Goal: Task Accomplishment & Management: Complete application form

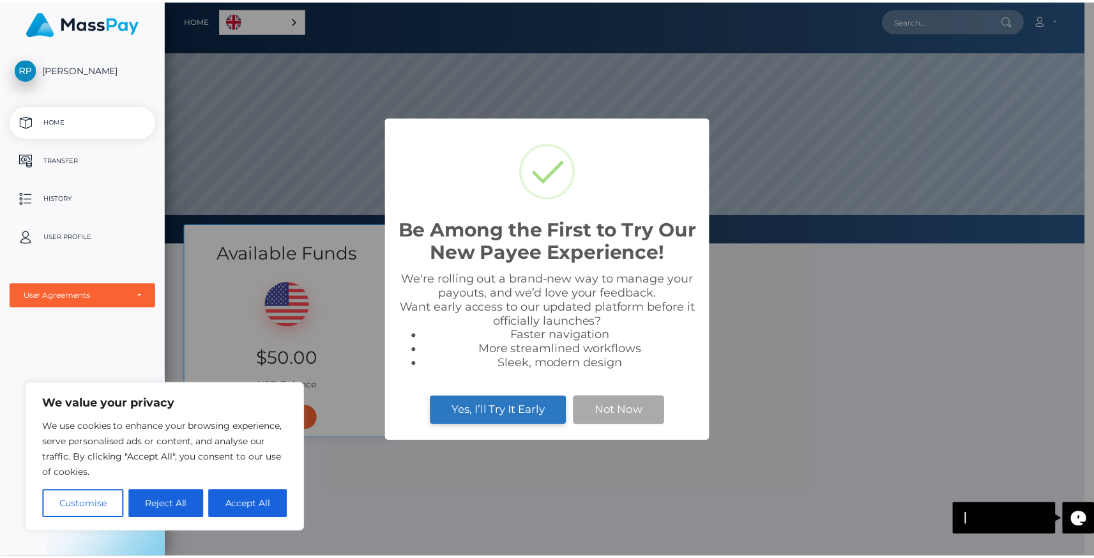
scroll to position [243, 928]
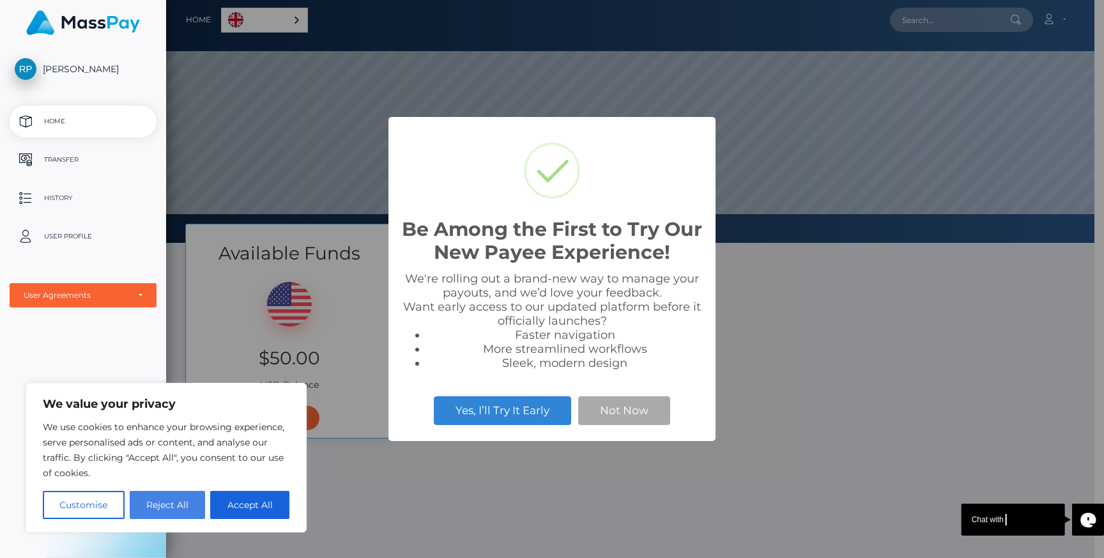
click at [186, 506] on button "Reject All" at bounding box center [168, 505] width 76 height 28
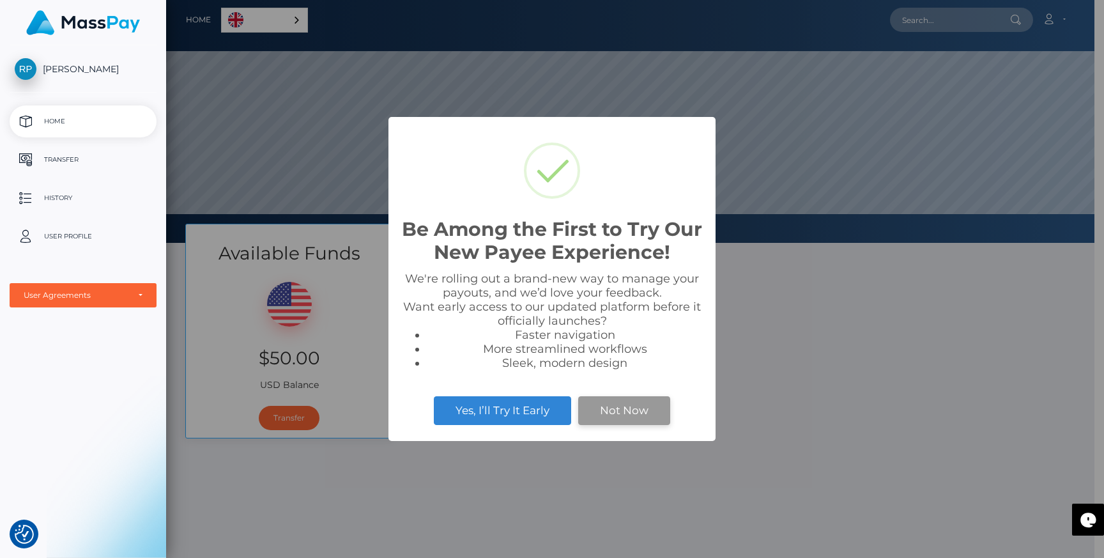
click at [620, 413] on button "Not Now" at bounding box center [624, 410] width 92 height 28
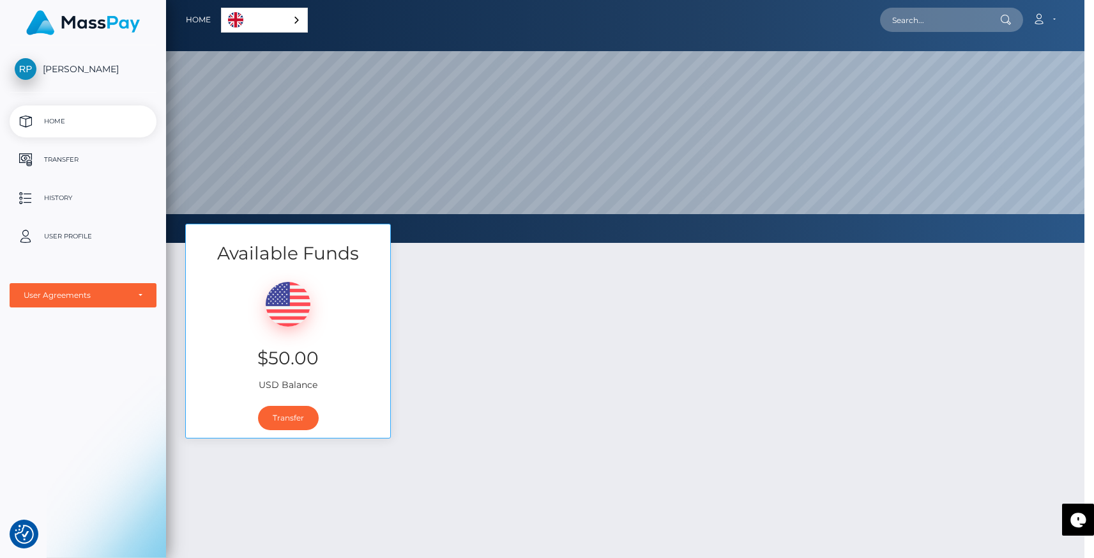
scroll to position [638548, 637862]
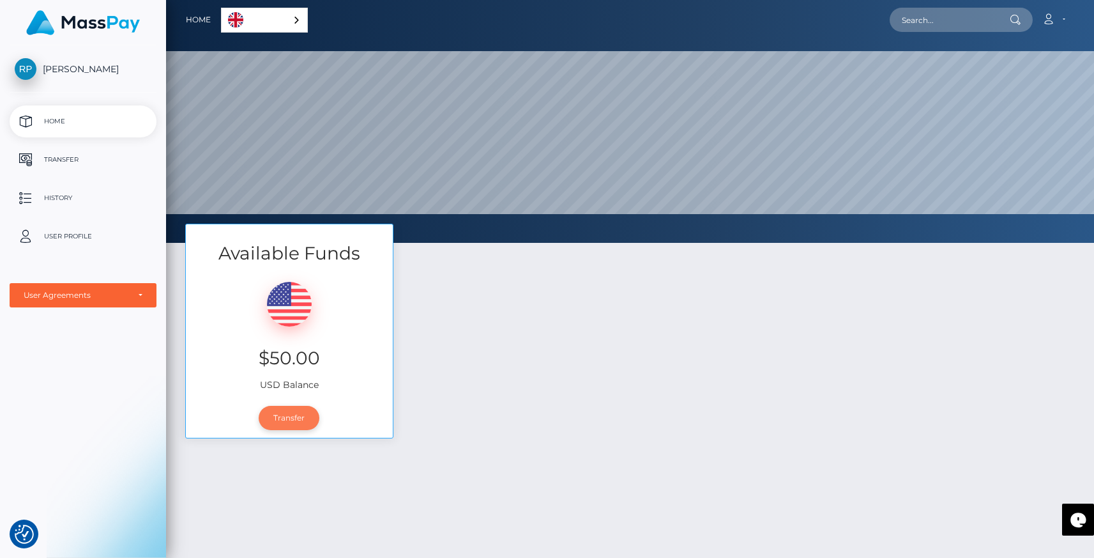
click at [287, 418] on link "Transfer" at bounding box center [289, 418] width 61 height 24
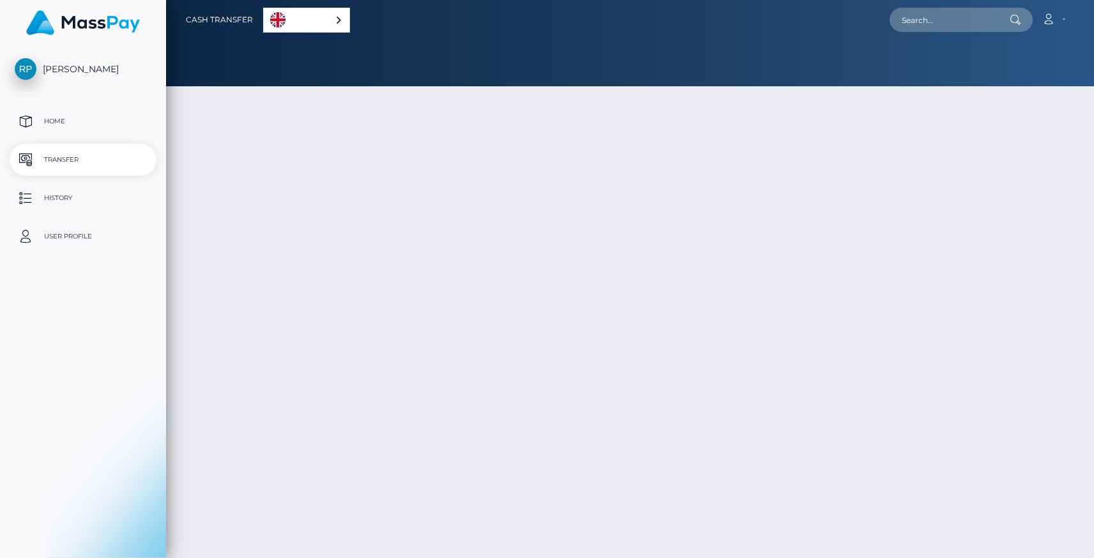
select select
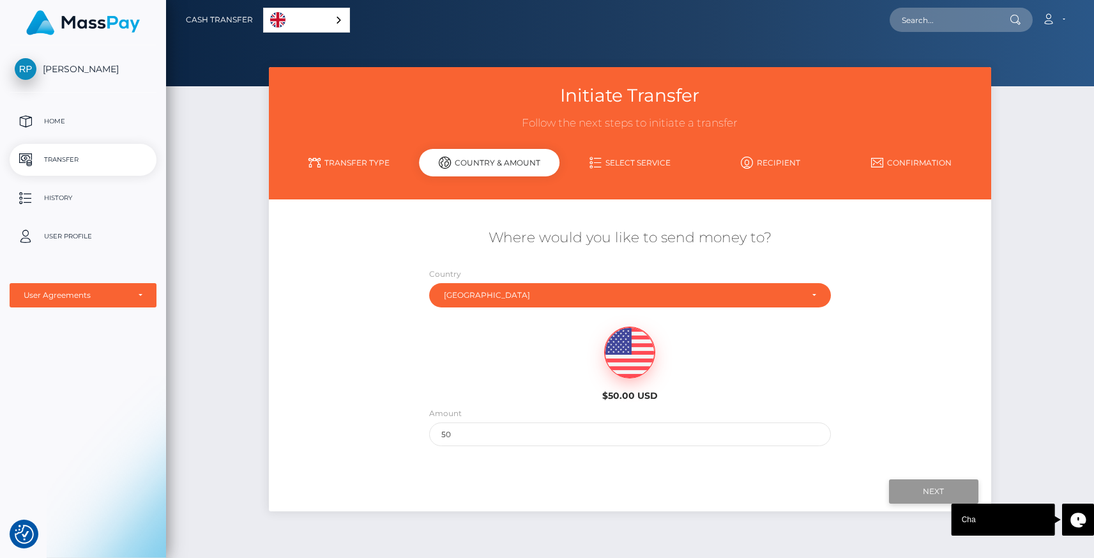
click at [920, 493] on input "Next" at bounding box center [933, 491] width 89 height 24
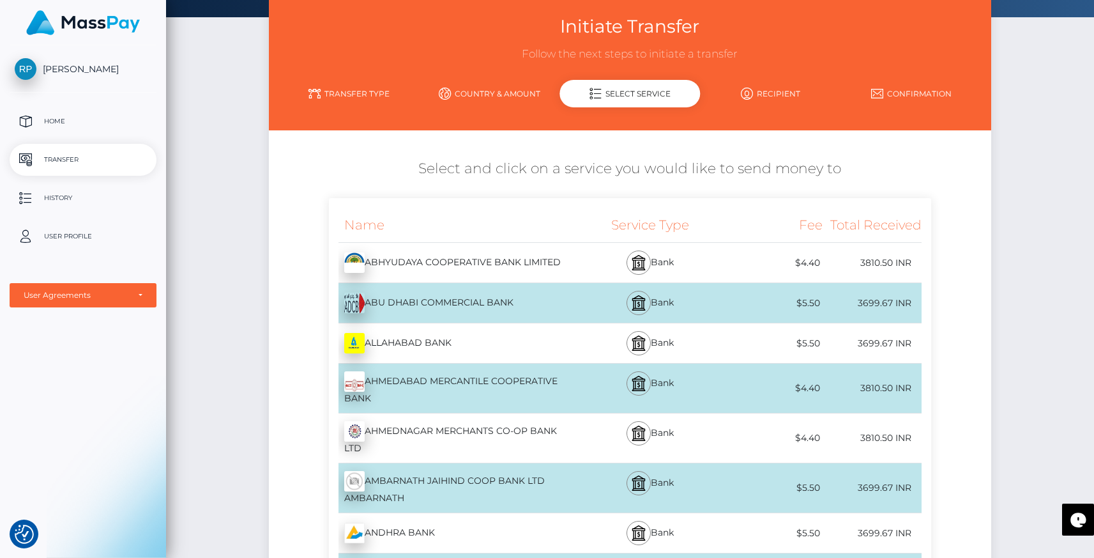
scroll to position [70, 0]
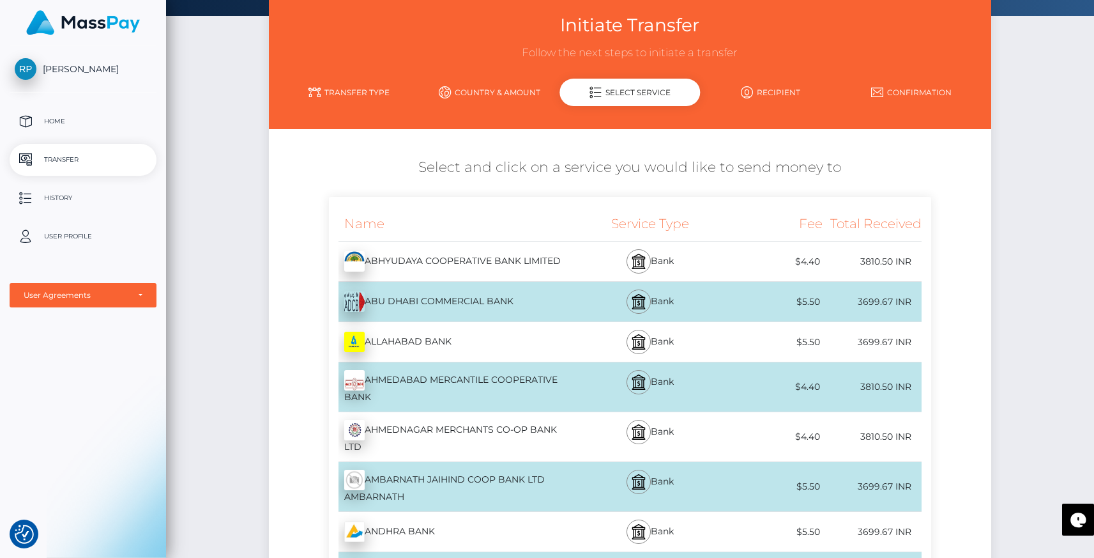
click at [527, 210] on div "Name" at bounding box center [452, 223] width 247 height 34
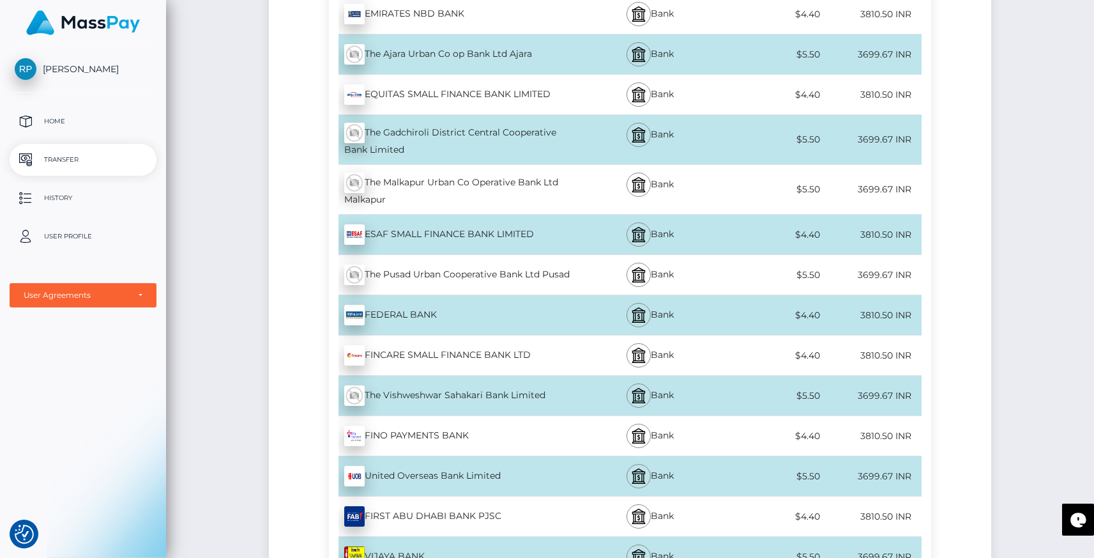
scroll to position [4710, 0]
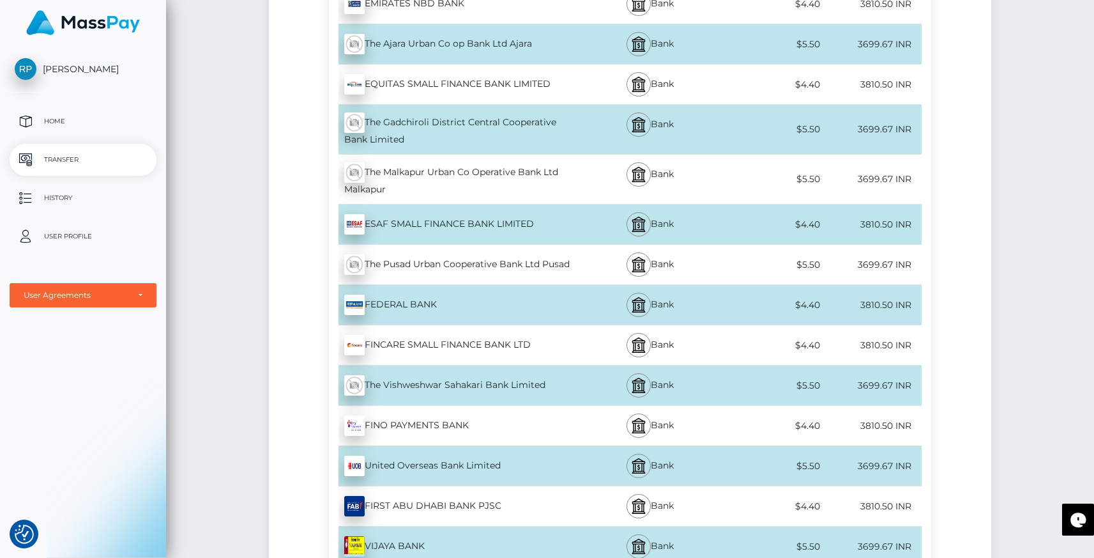
click at [567, 298] on div "FEDERAL BANK - INR" at bounding box center [452, 305] width 247 height 36
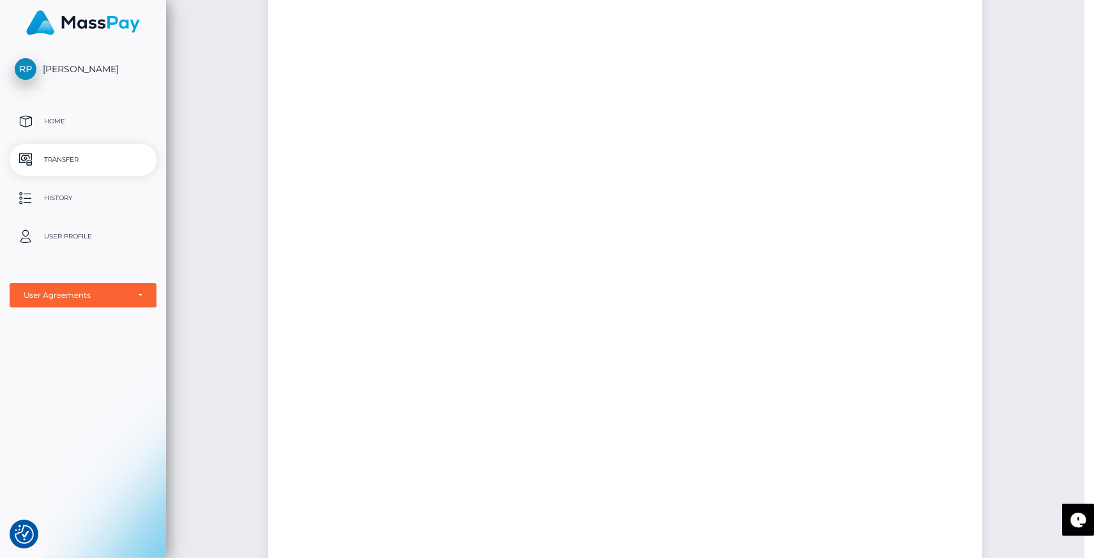
scroll to position [0, 0]
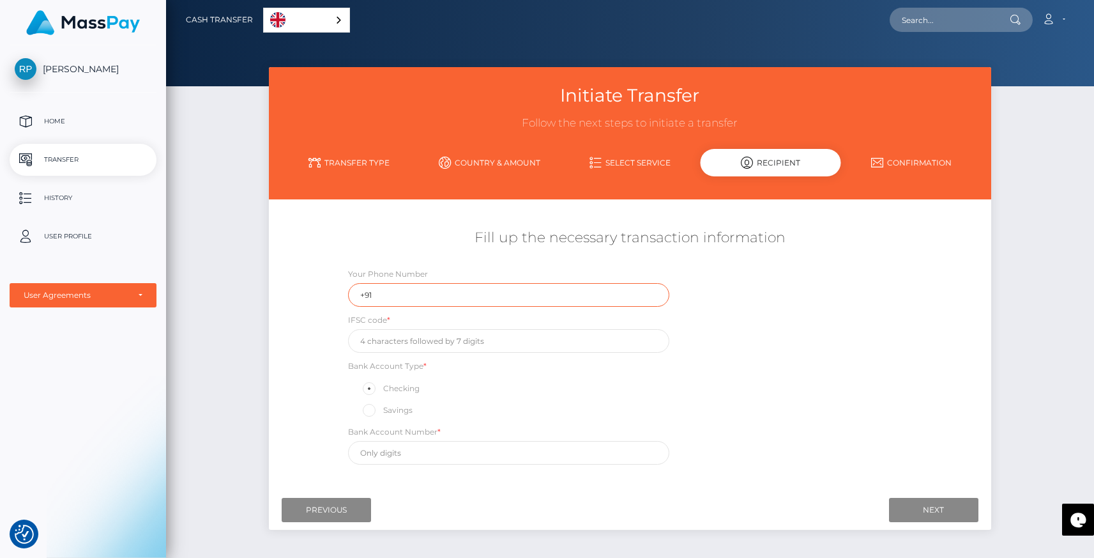
click at [395, 296] on input "+91" at bounding box center [508, 295] width 321 height 24
type input "+919057845272"
click at [388, 458] on input "text" at bounding box center [508, 453] width 321 height 24
paste input "77770100839758"
type input "77770100839758"
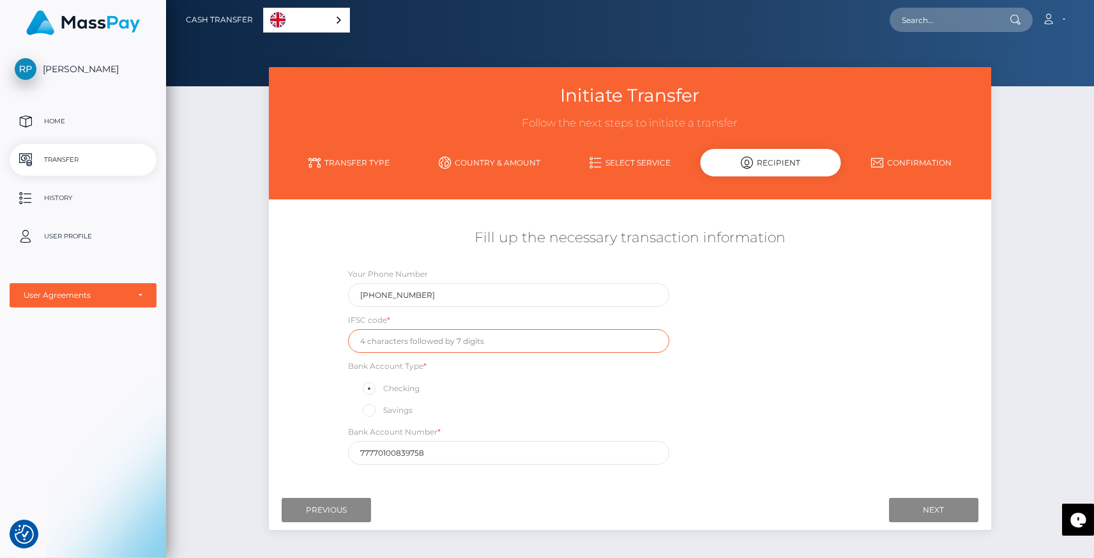
click at [439, 344] on input "text" at bounding box center [508, 341] width 321 height 24
paste input "FDRL0007777"
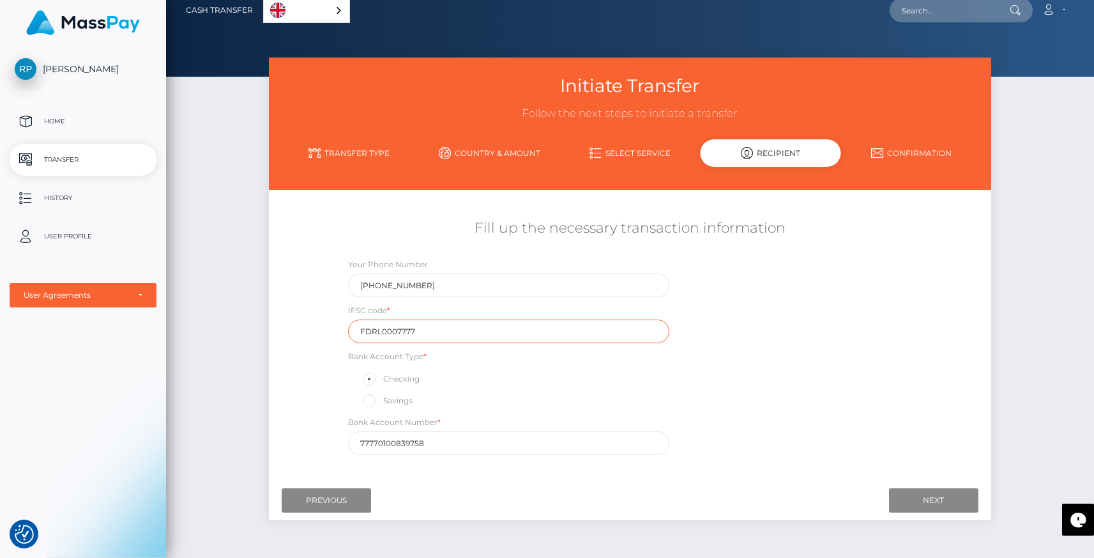
scroll to position [12, 0]
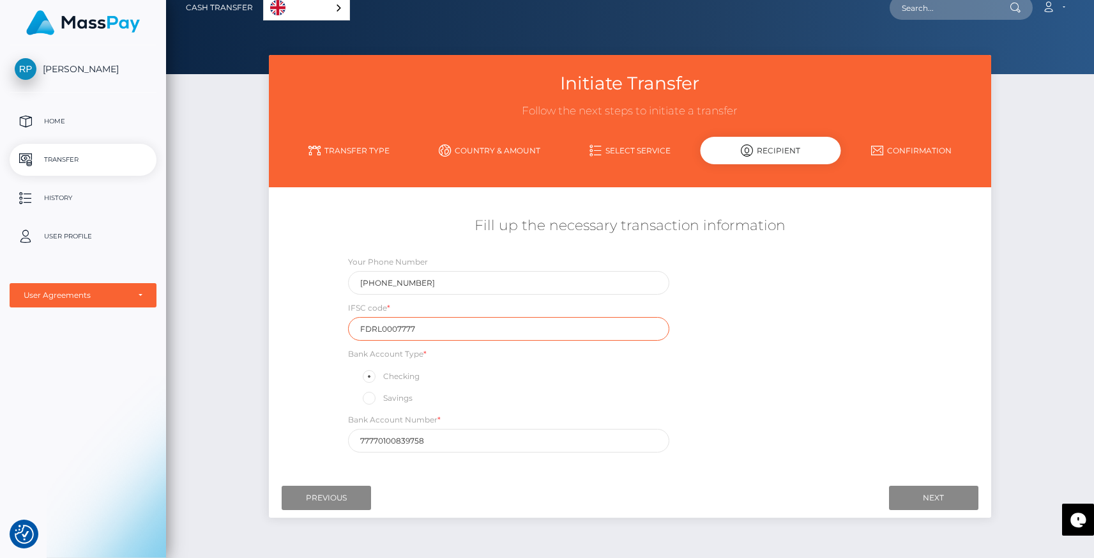
type input "FDRL0007777"
click at [383, 401] on span at bounding box center [383, 398] width 0 height 10
click at [372, 401] on input "Savings" at bounding box center [374, 397] width 8 height 8
radio input "true"
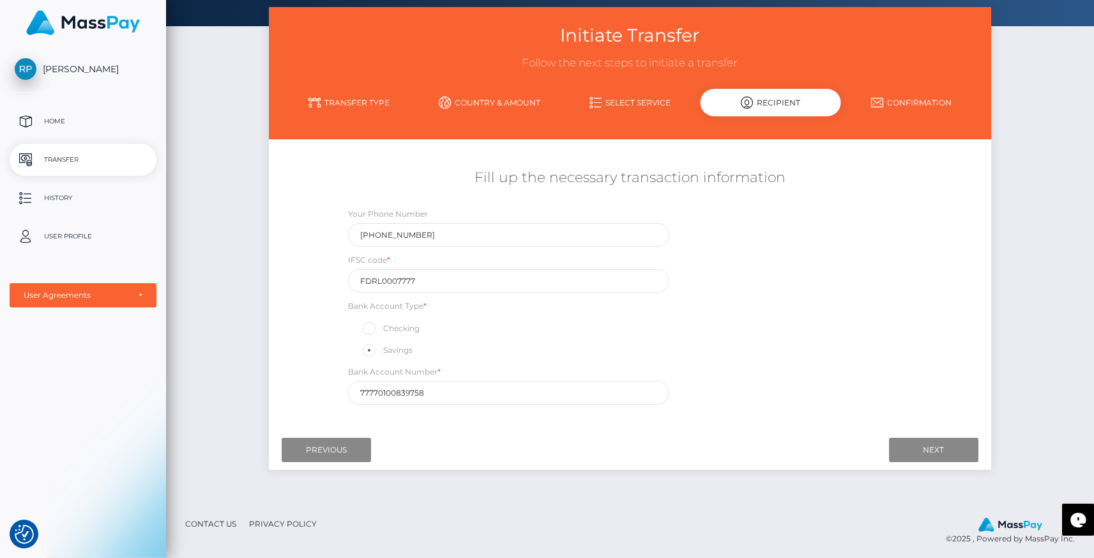
scroll to position [61, 0]
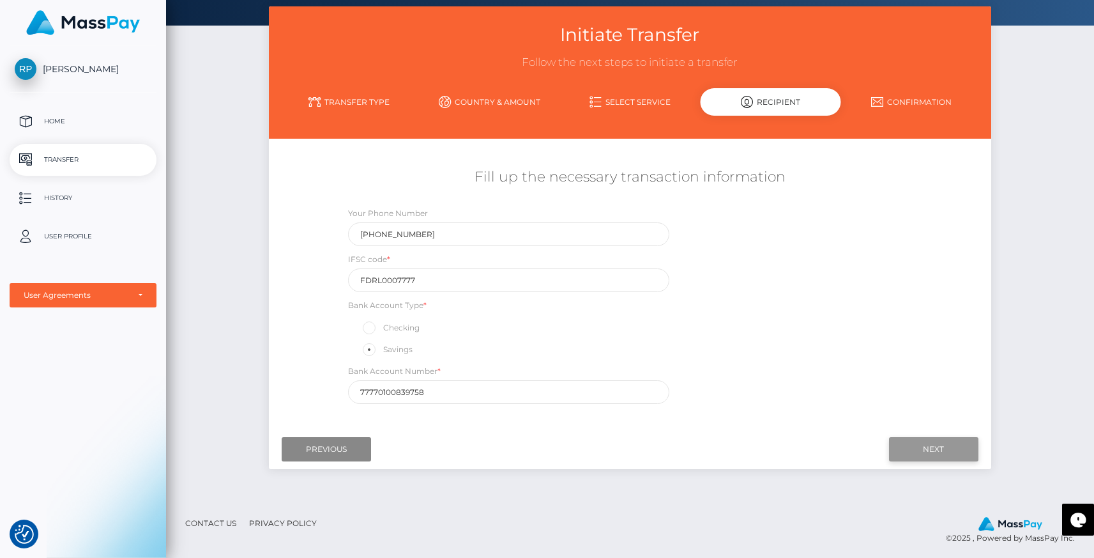
click at [920, 445] on input "Next" at bounding box center [933, 449] width 89 height 24
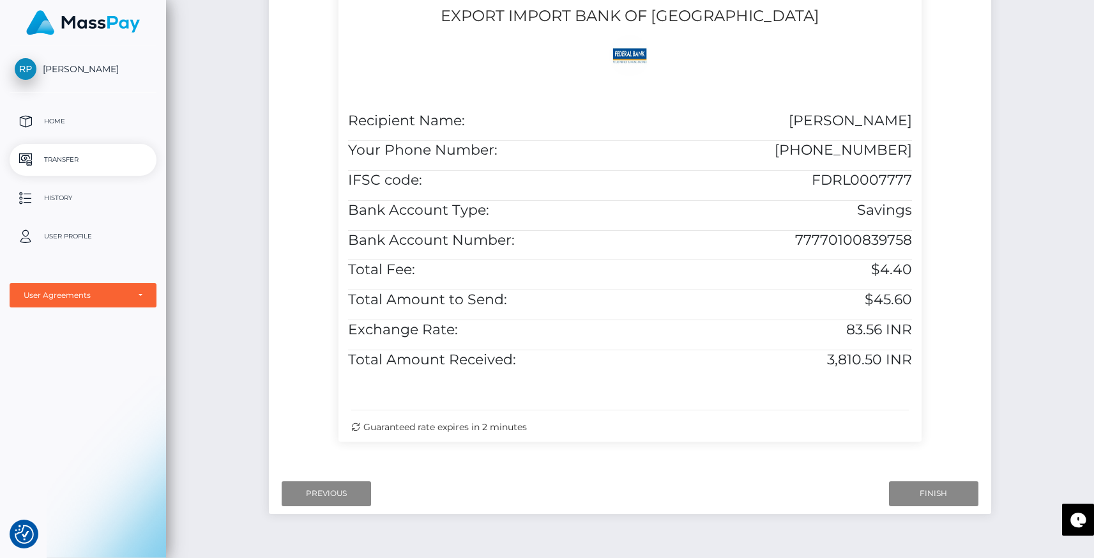
scroll to position [377, 0]
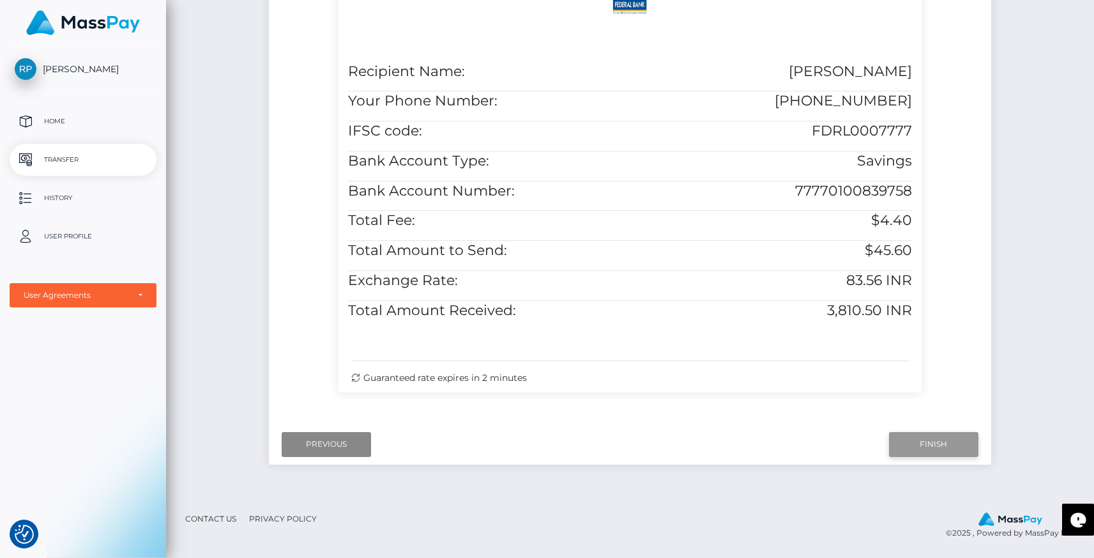
click at [933, 447] on input "Finish" at bounding box center [933, 444] width 89 height 24
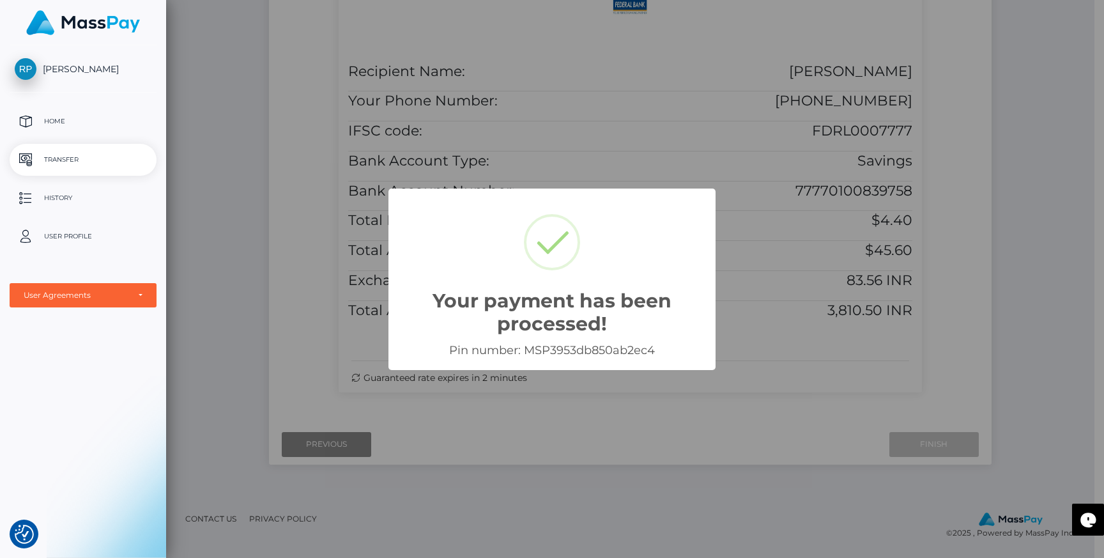
click at [1094, 139] on div "Your payment has been processed! × Pin number: MSP3953db850ab2ec4 OK Cancel" at bounding box center [552, 279] width 1104 height 558
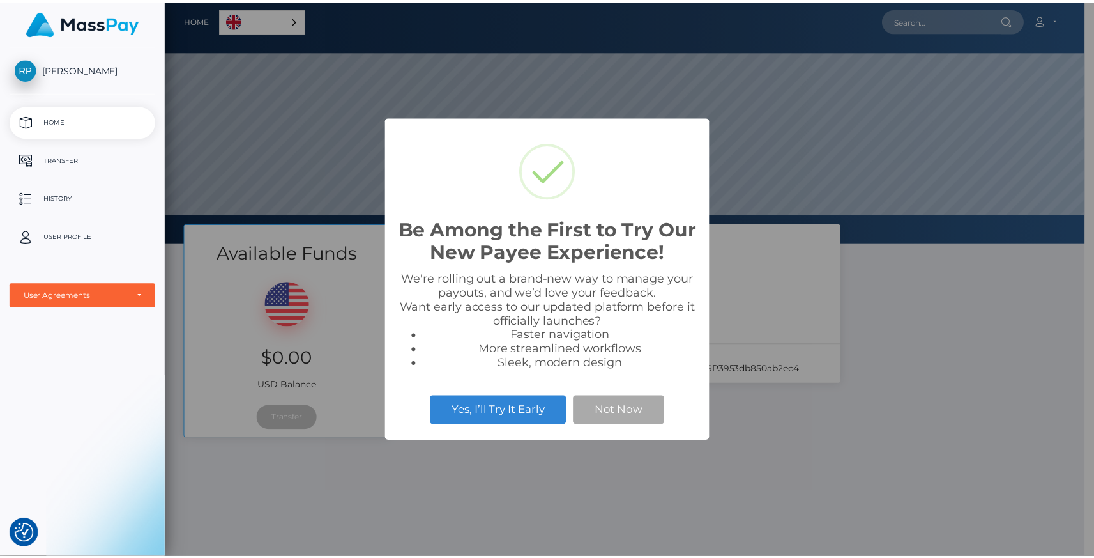
scroll to position [243, 928]
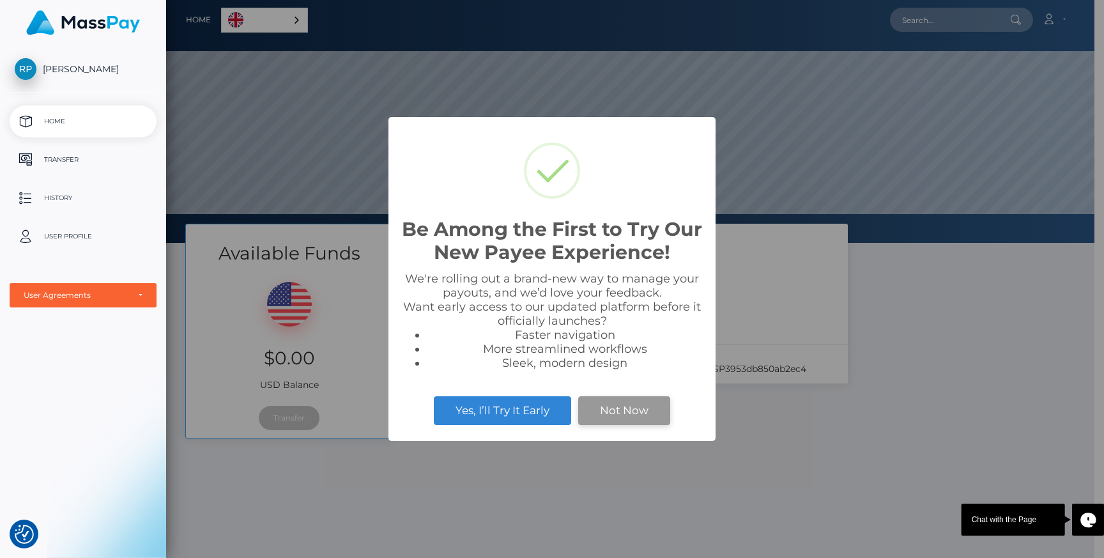
click at [619, 415] on button "Not Now" at bounding box center [624, 410] width 92 height 28
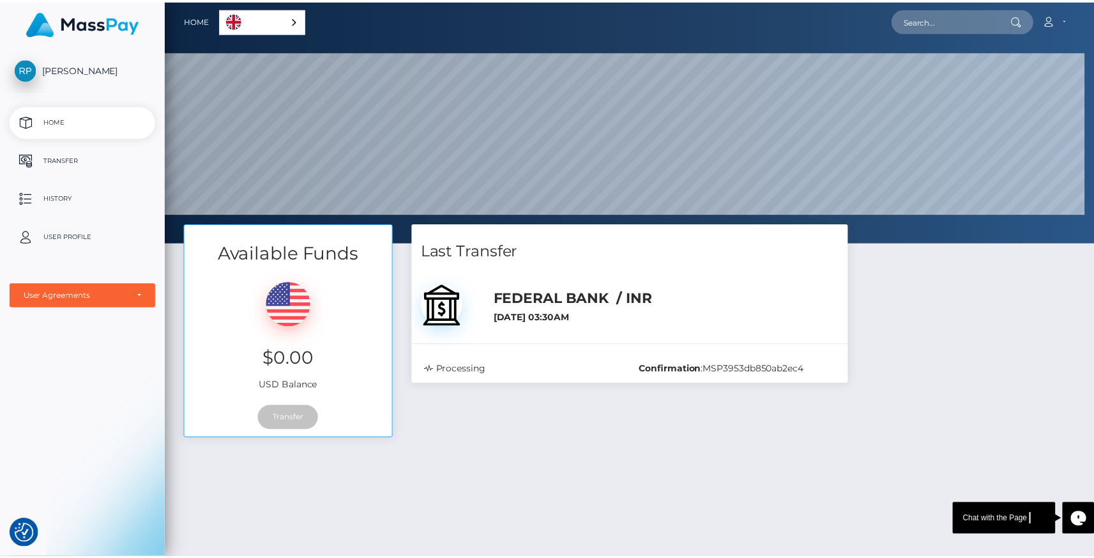
scroll to position [638548, 637862]
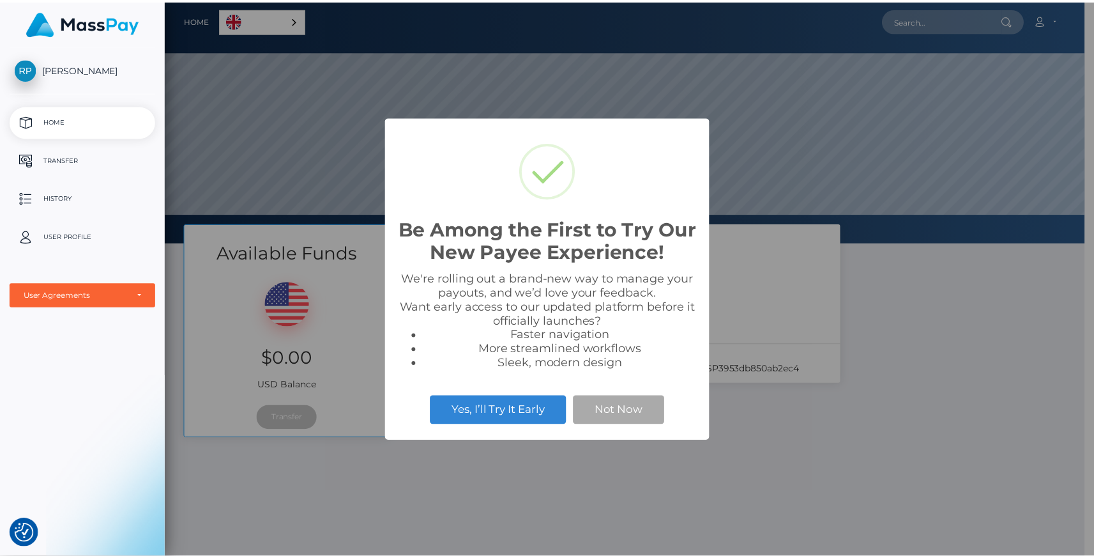
scroll to position [243, 928]
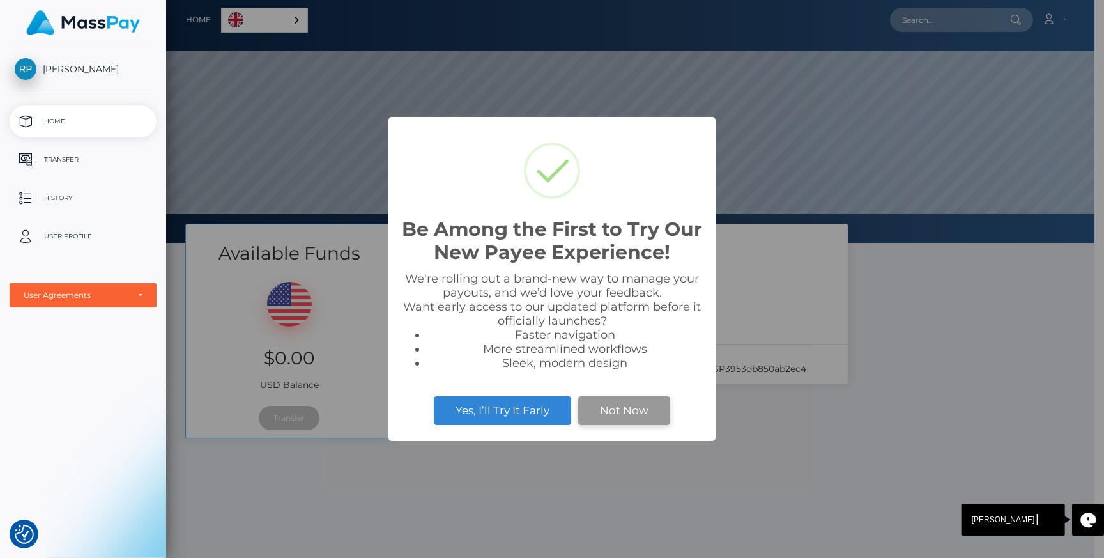
click at [617, 422] on button "Not Now" at bounding box center [624, 410] width 92 height 28
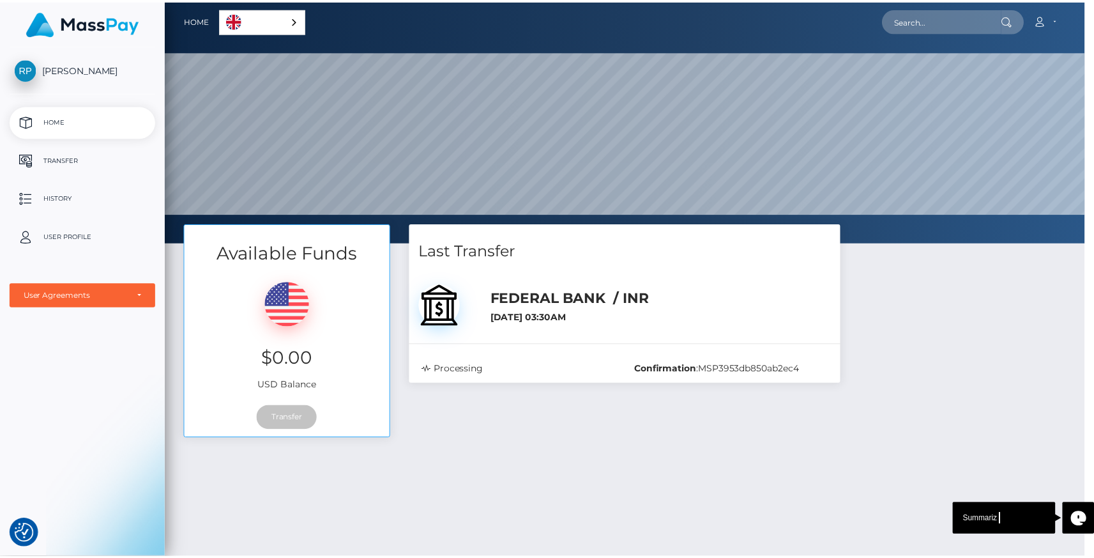
scroll to position [638548, 637862]
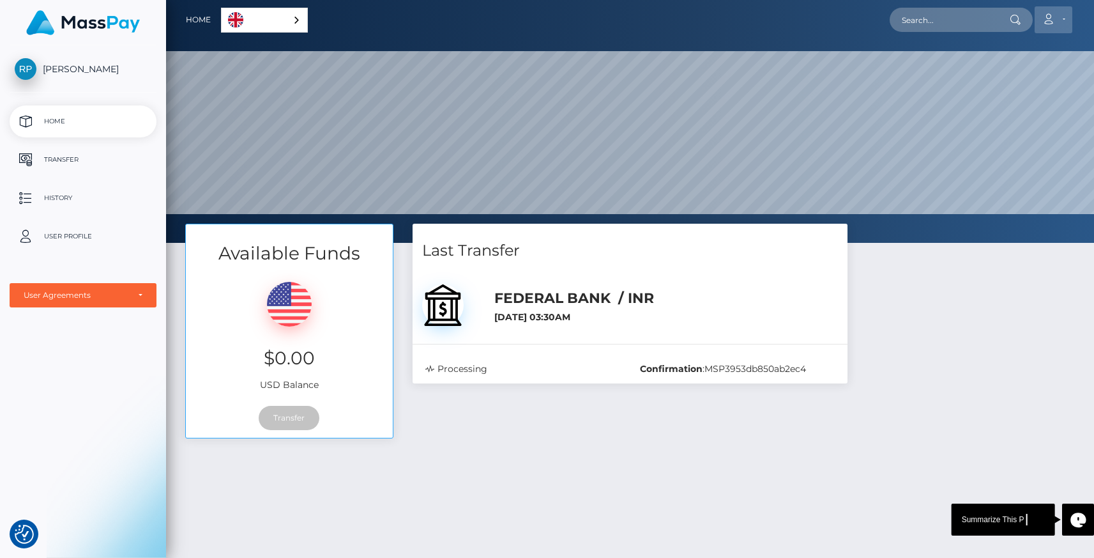
click at [1042, 22] on icon at bounding box center [1048, 19] width 13 height 10
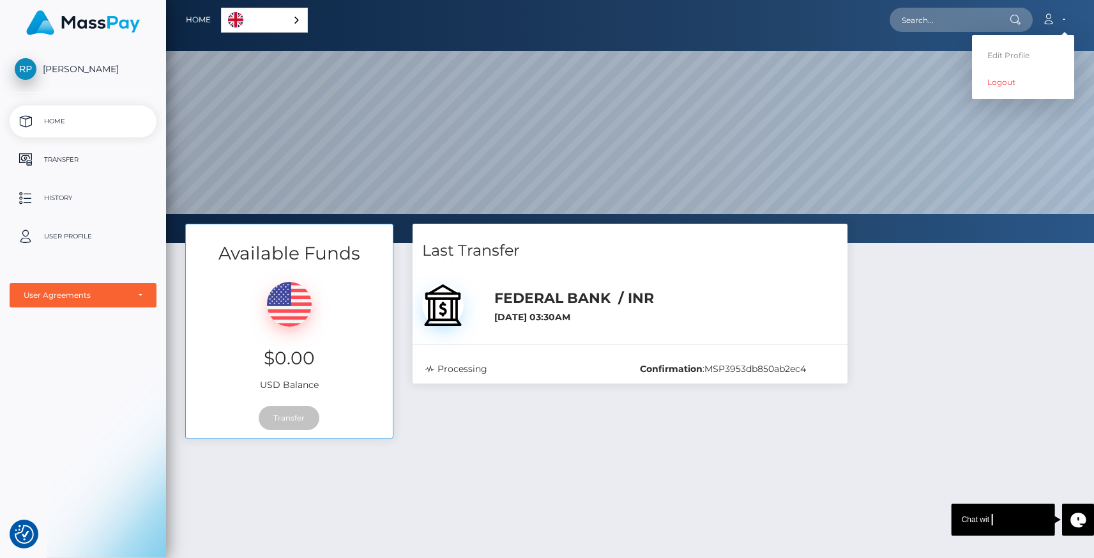
click at [597, 283] on div "FEDERAL BANK / INR August 29, 2025 03:30AM" at bounding box center [666, 303] width 363 height 49
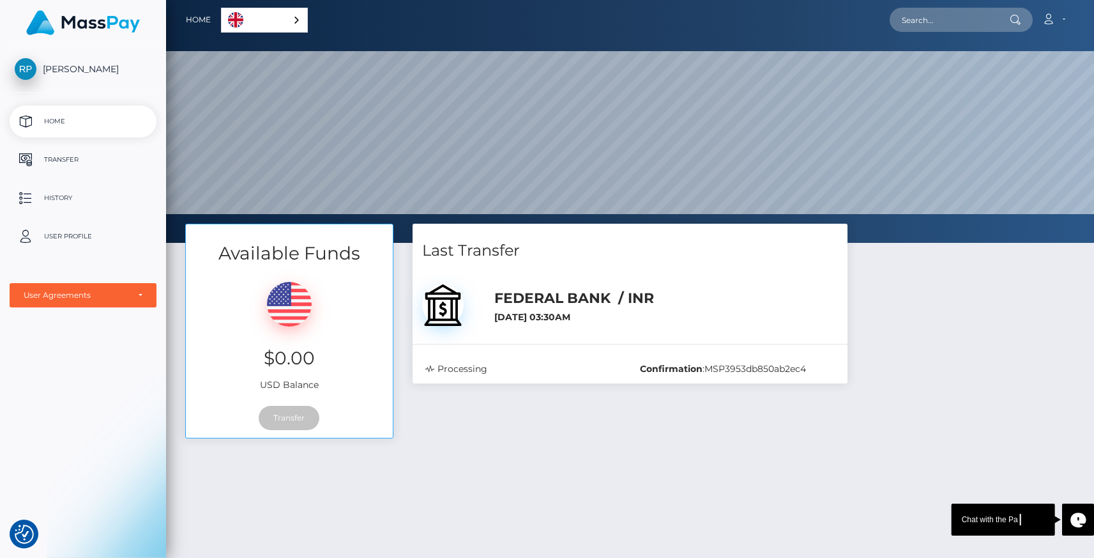
click at [538, 290] on h5 "FEDERAL BANK / INR" at bounding box center [666, 299] width 344 height 20
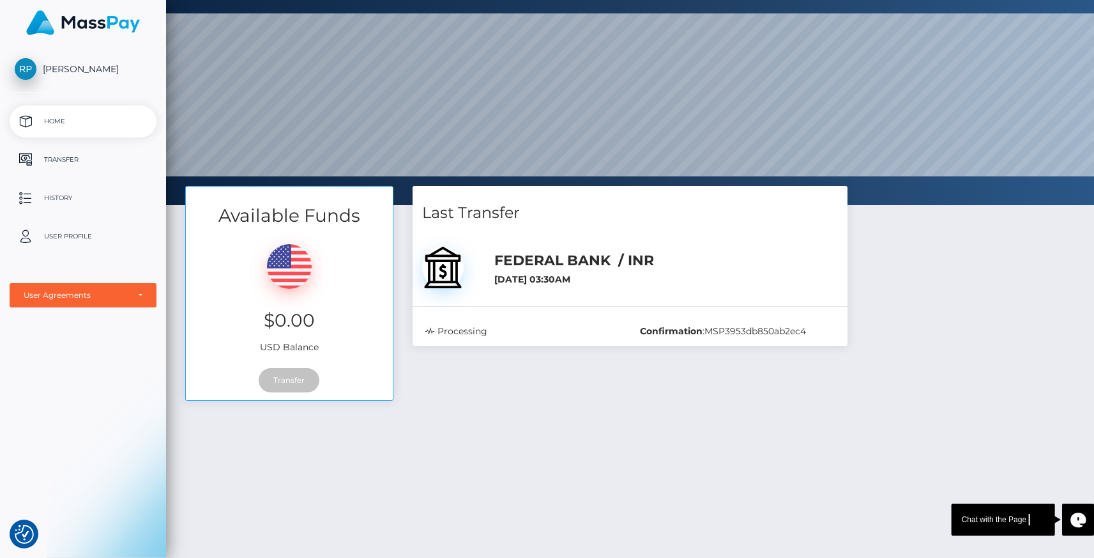
scroll to position [0, 0]
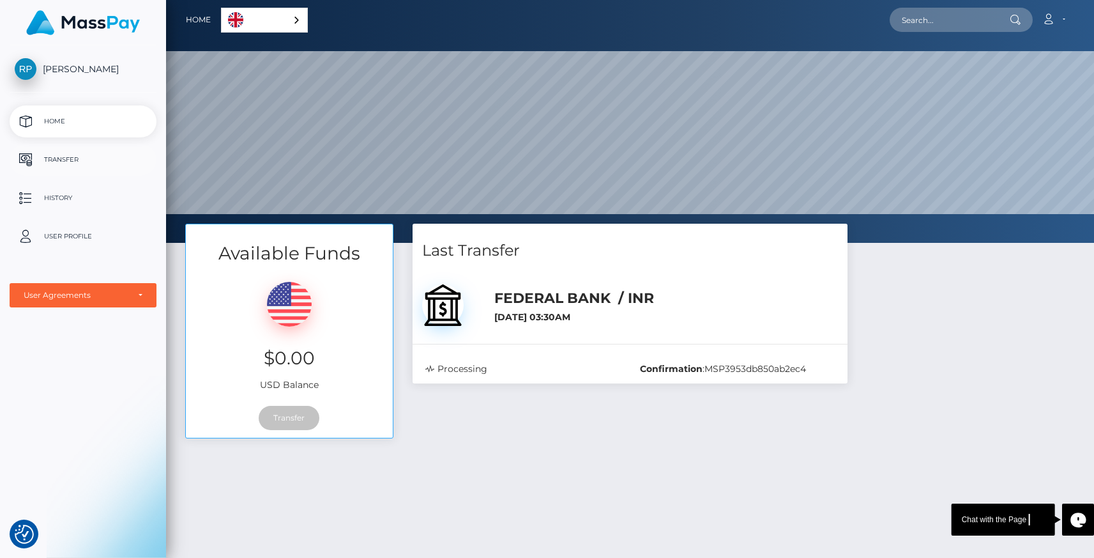
click at [60, 159] on p "Transfer" at bounding box center [83, 159] width 137 height 19
click at [60, 194] on p "History" at bounding box center [83, 197] width 137 height 19
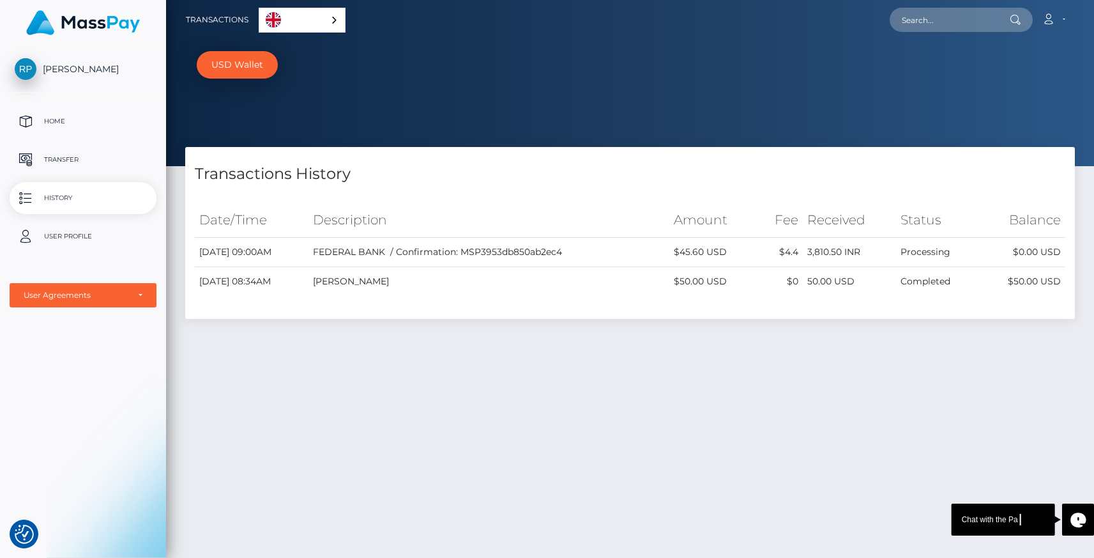
drag, startPoint x: 823, startPoint y: 250, endPoint x: 844, endPoint y: 252, distance: 21.1
click at [844, 252] on td "3,810.50 INR" at bounding box center [850, 252] width 94 height 29
copy td "3,810"
